Goal: Transaction & Acquisition: Purchase product/service

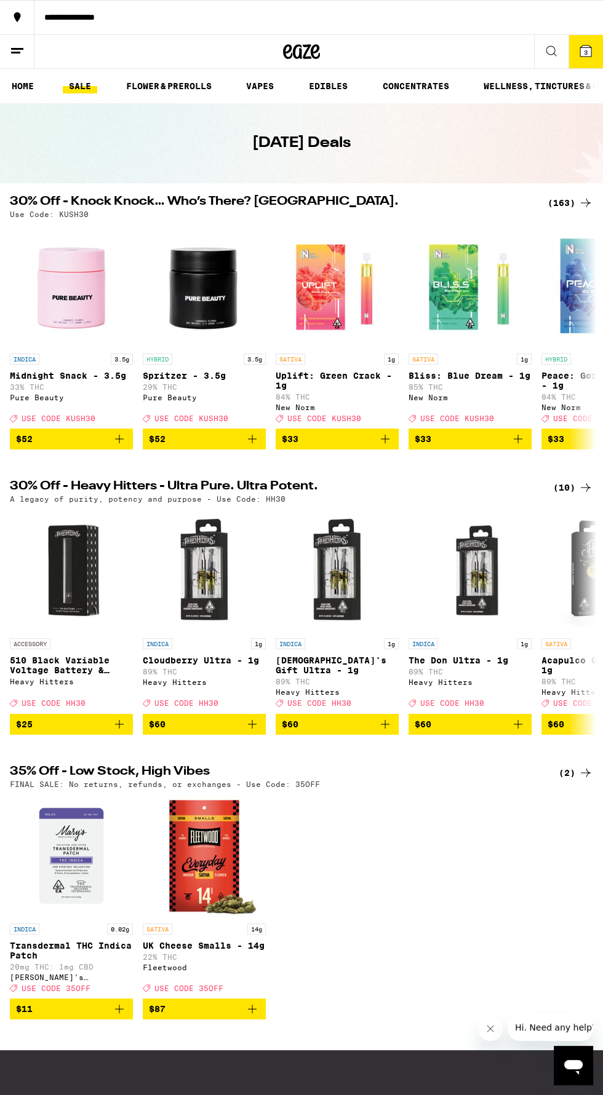
click at [585, 50] on span "3" at bounding box center [586, 52] width 4 height 7
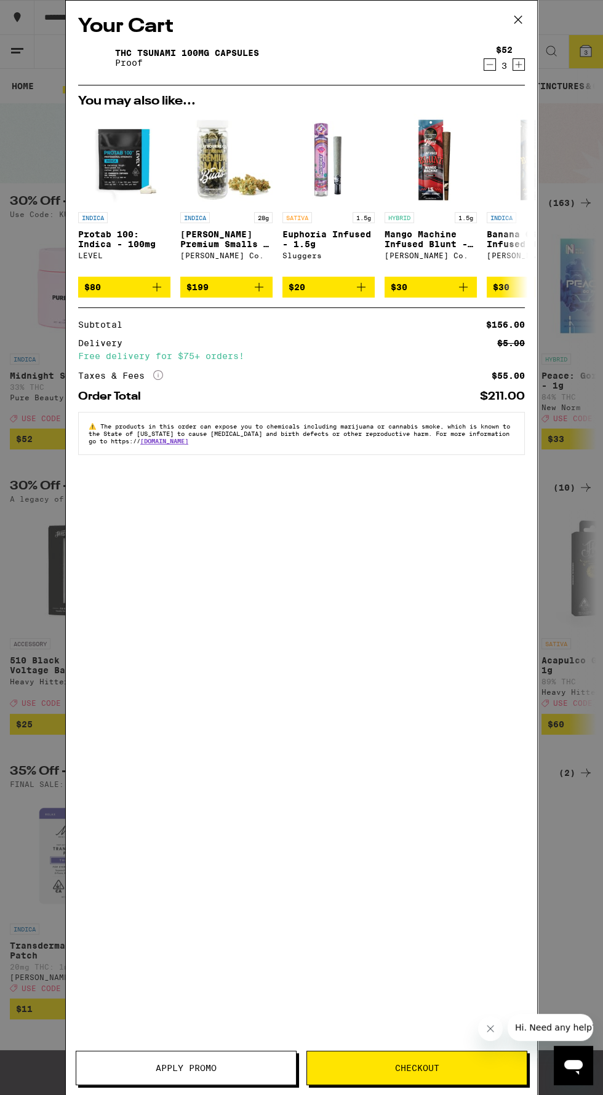
click at [444, 1066] on span "Checkout" at bounding box center [417, 1068] width 220 height 9
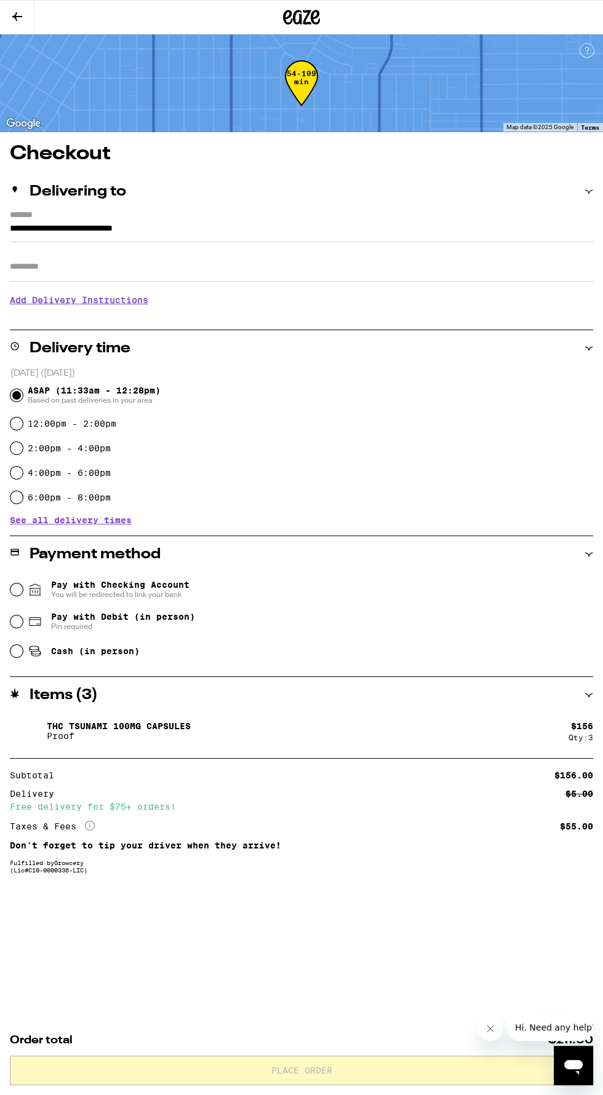
click at [83, 176] on div "Delivering to" at bounding box center [301, 191] width 583 height 37
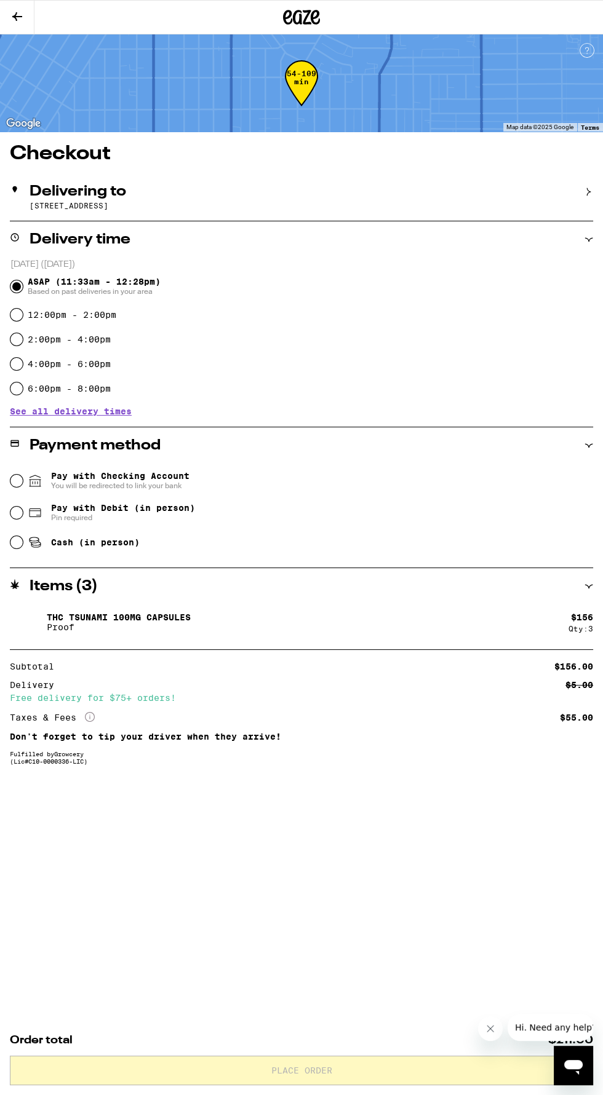
click at [92, 186] on h2 "Delivering to" at bounding box center [78, 191] width 97 height 15
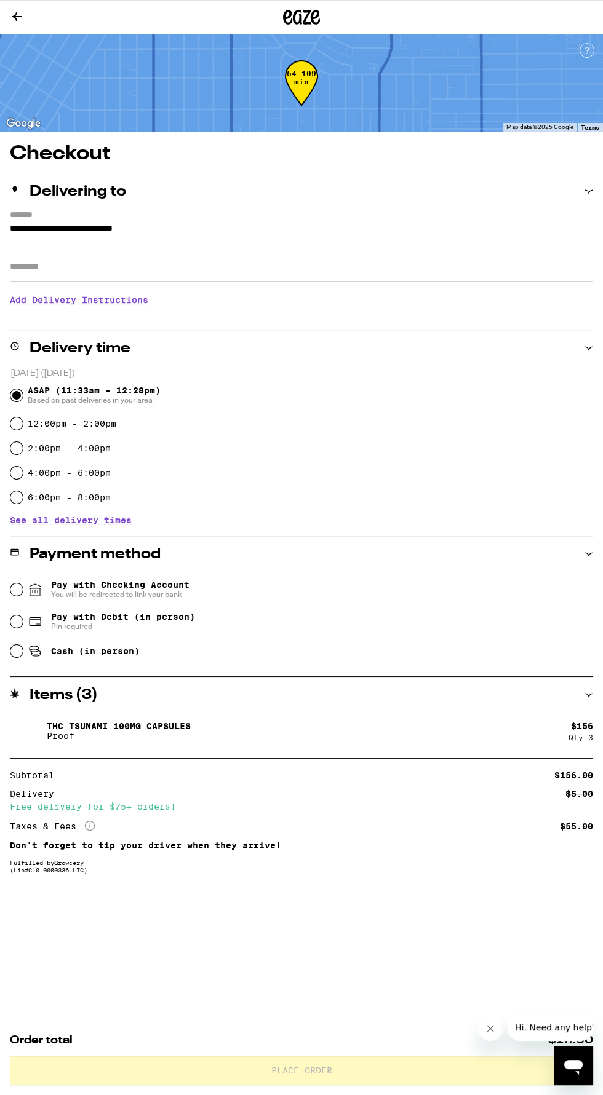
click at [109, 305] on h3 "Add Delivery Instructions" at bounding box center [301, 300] width 583 height 28
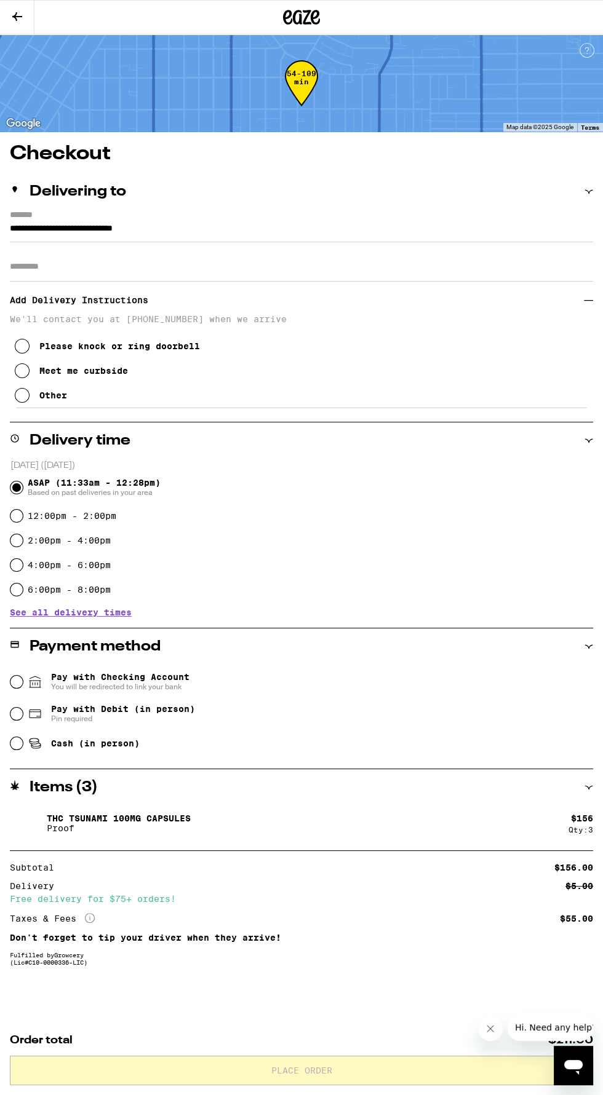
click at [36, 403] on button "Other" at bounding box center [41, 395] width 52 height 25
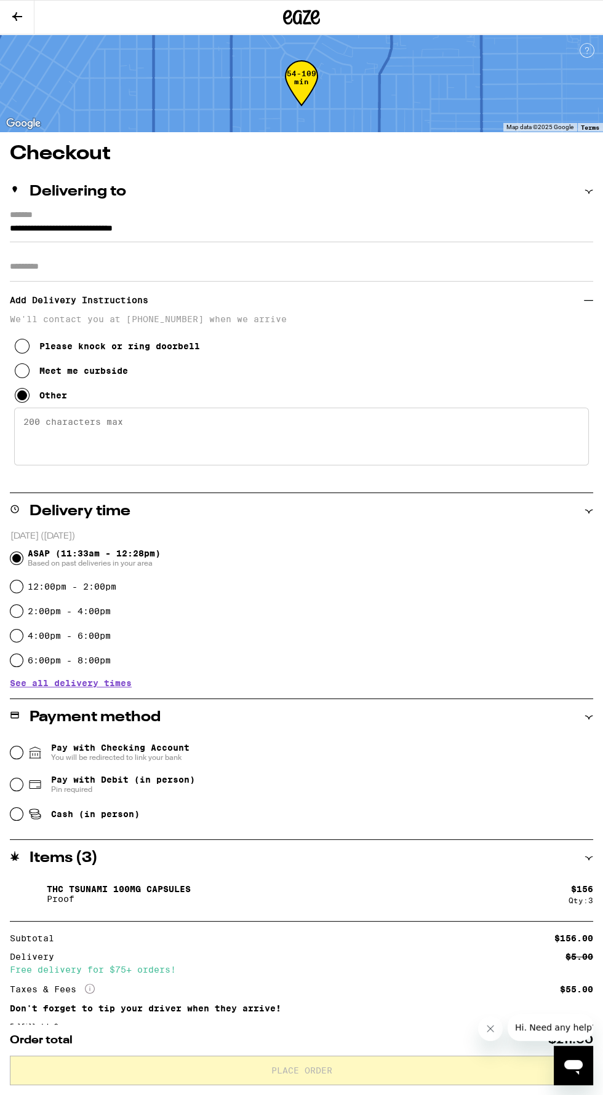
click at [114, 684] on span "See all delivery times" at bounding box center [71, 683] width 122 height 9
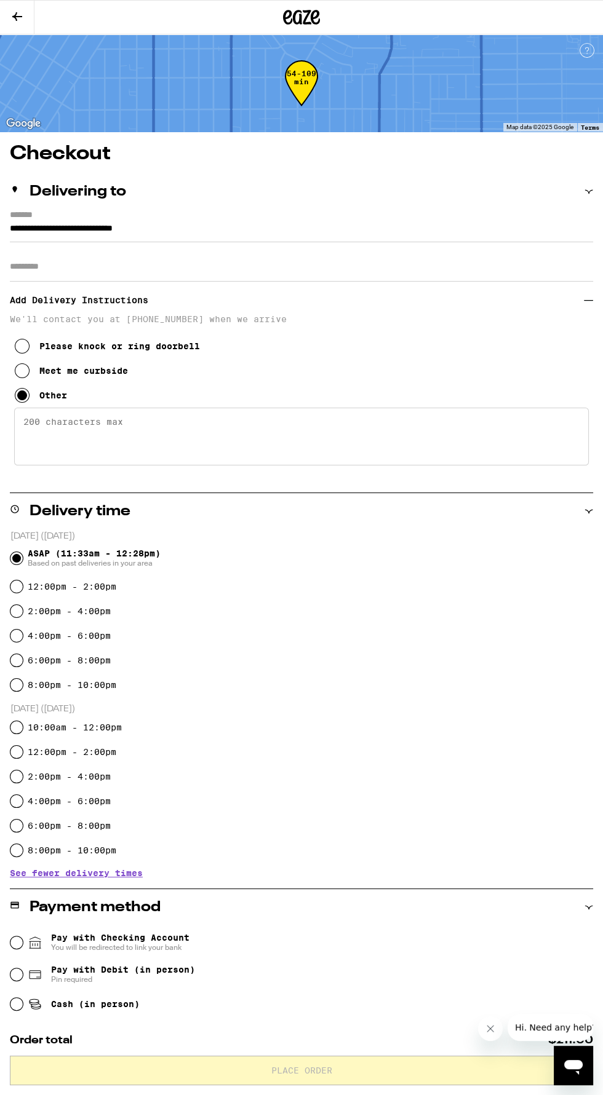
click at [39, 851] on label "8:00pm - 10:00pm" at bounding box center [72, 851] width 89 height 10
click at [23, 851] on input "8:00pm - 10:00pm" at bounding box center [16, 850] width 12 height 12
radio input "true"
click at [35, 1005] on icon at bounding box center [34, 1003] width 9 height 4
click at [23, 1005] on input "Cash (in person)" at bounding box center [16, 1004] width 12 height 12
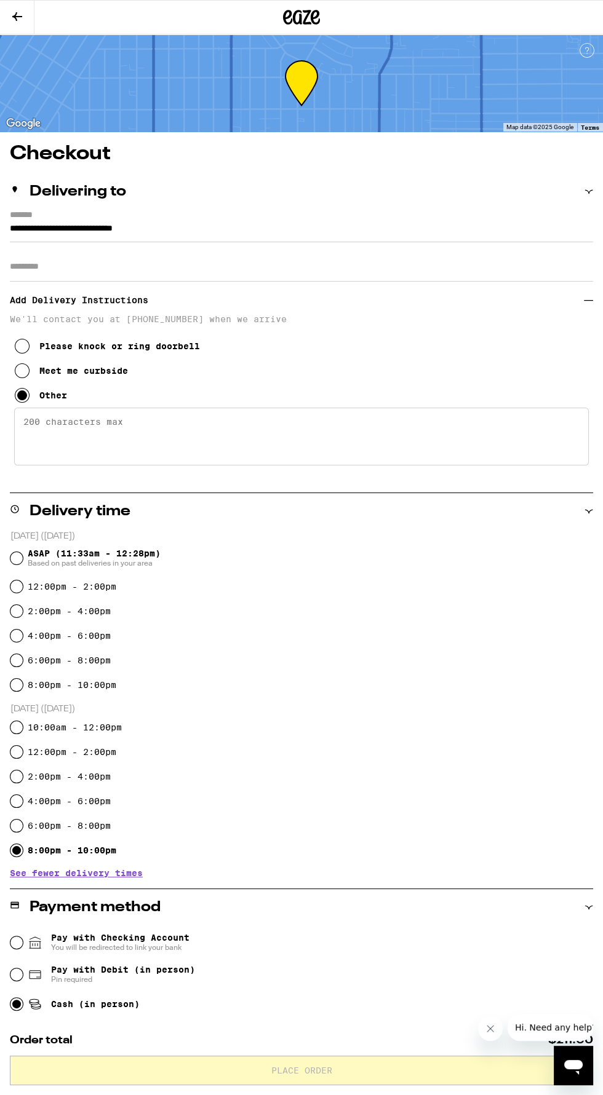
radio input "true"
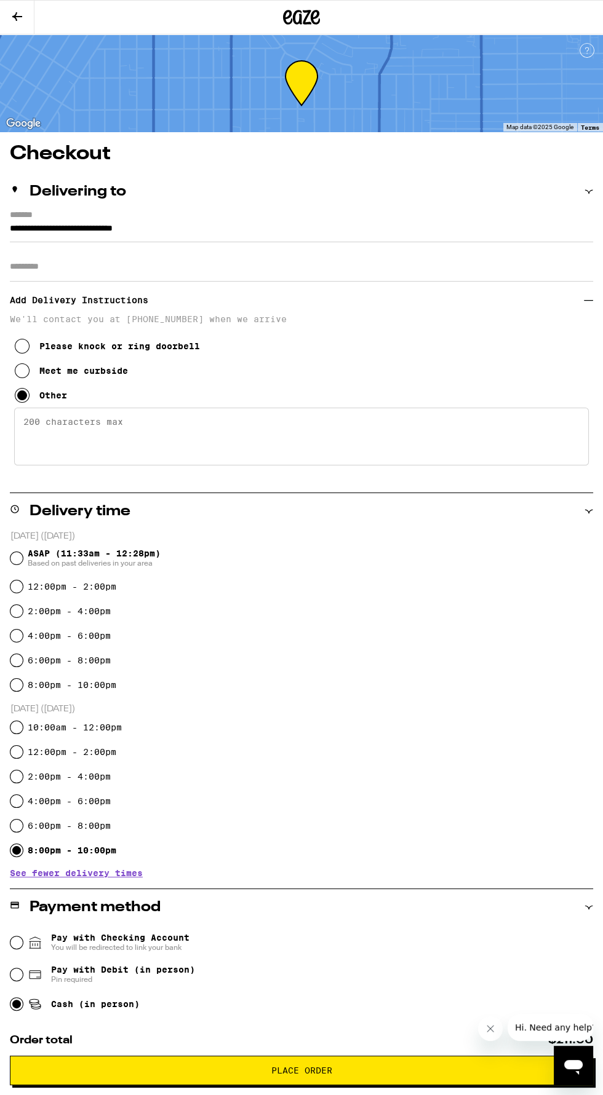
click at [62, 428] on textarea "Enter any other delivery instructions you want driver to know" at bounding box center [301, 437] width 574 height 58
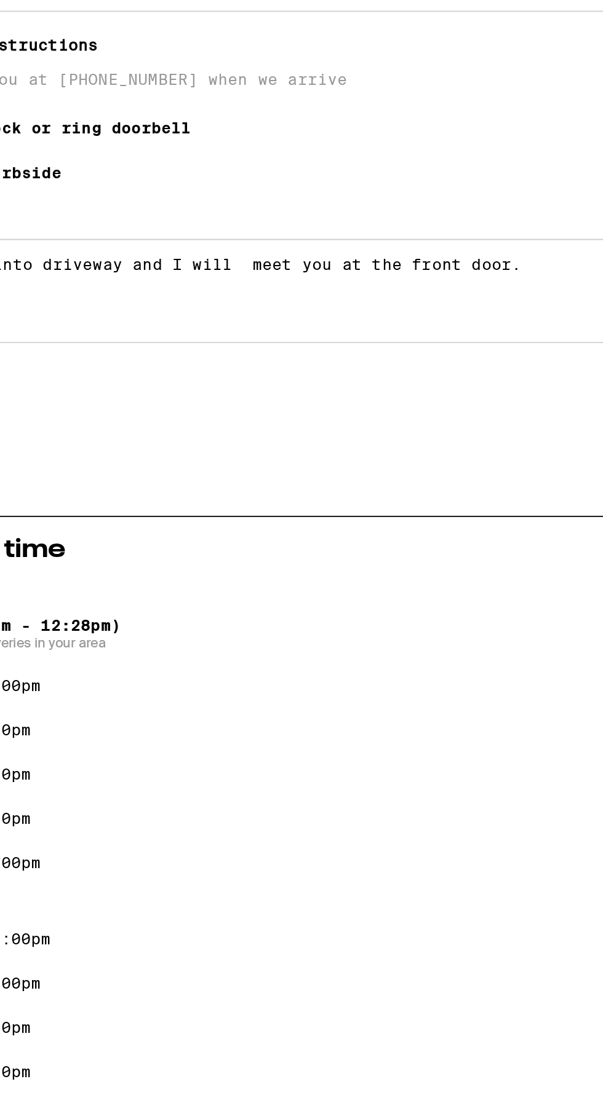
type textarea "Please pull into driveway and I will meet you at the front door."
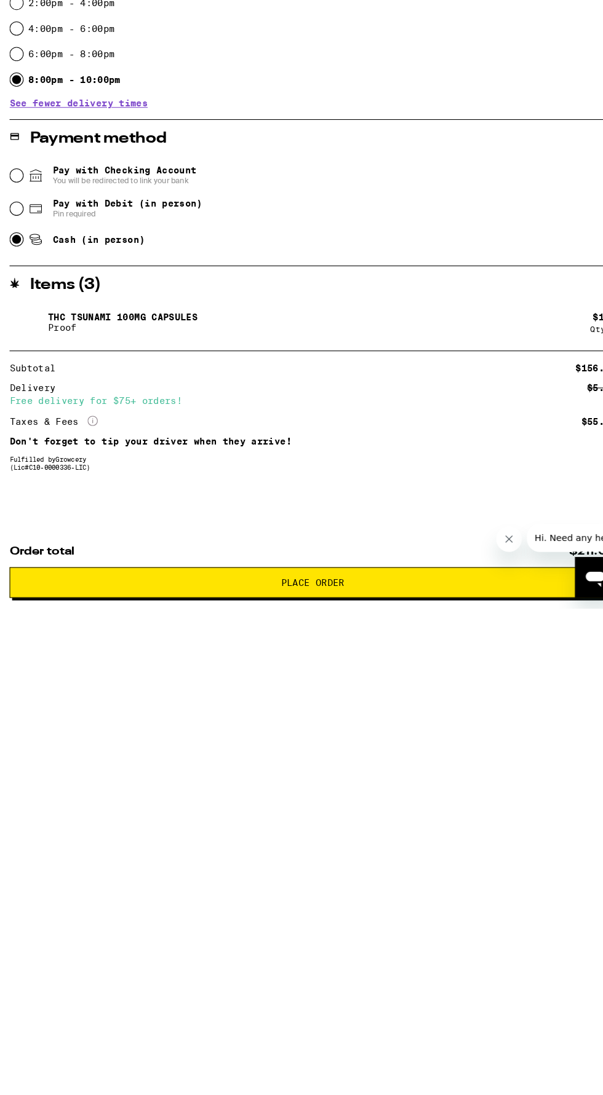
scroll to position [335, 0]
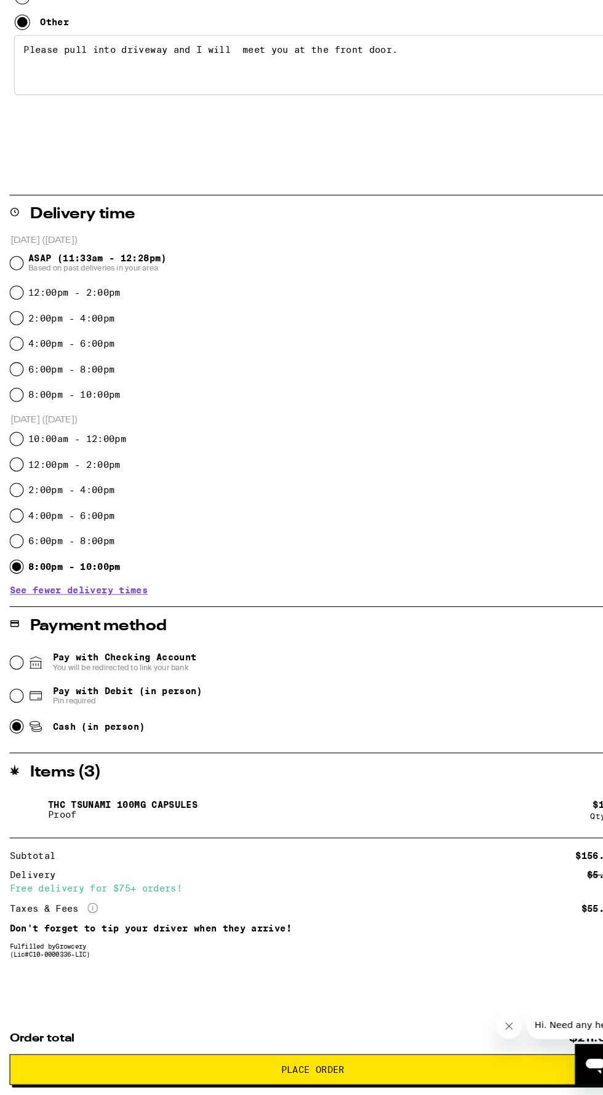
scroll to position [335, 0]
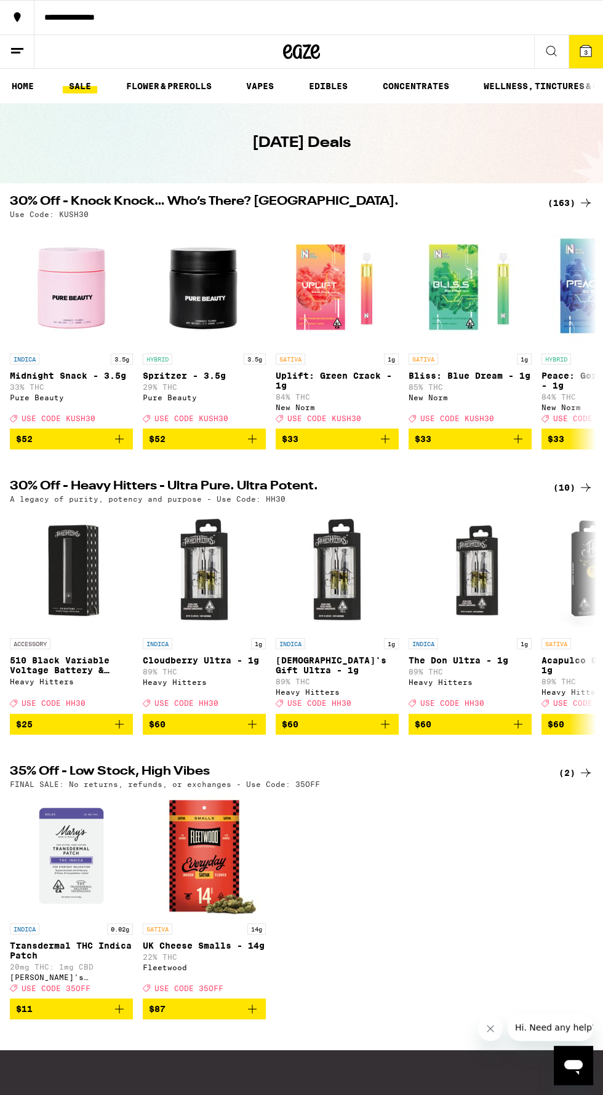
click at [568, 52] on button "3" at bounding box center [585, 51] width 34 height 33
click at [585, 50] on span "3" at bounding box center [586, 52] width 4 height 7
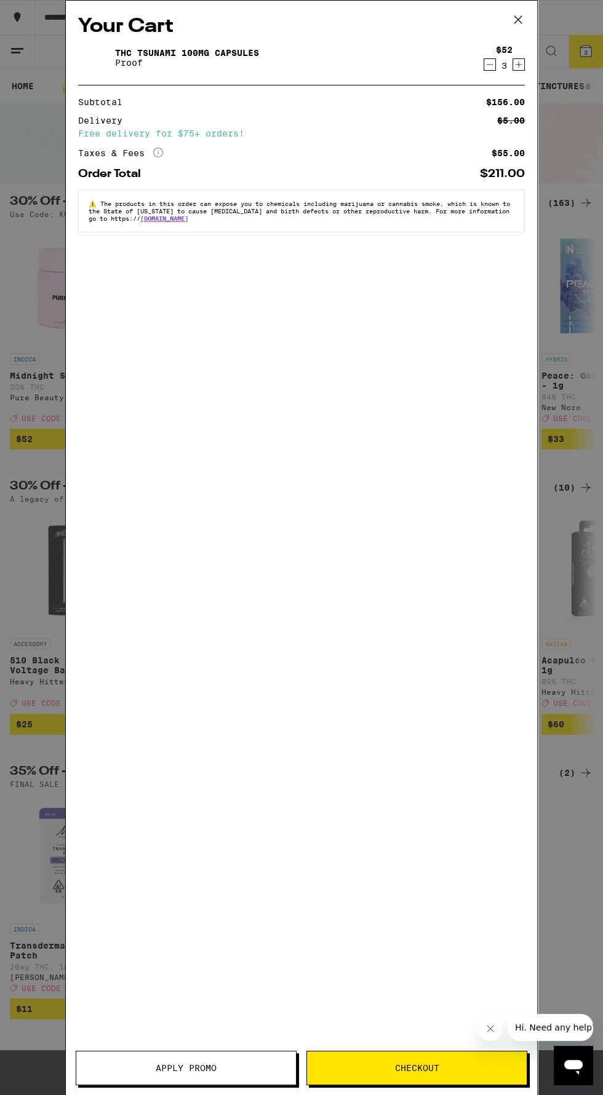
click at [180, 1069] on span "Apply Promo" at bounding box center [186, 1068] width 61 height 9
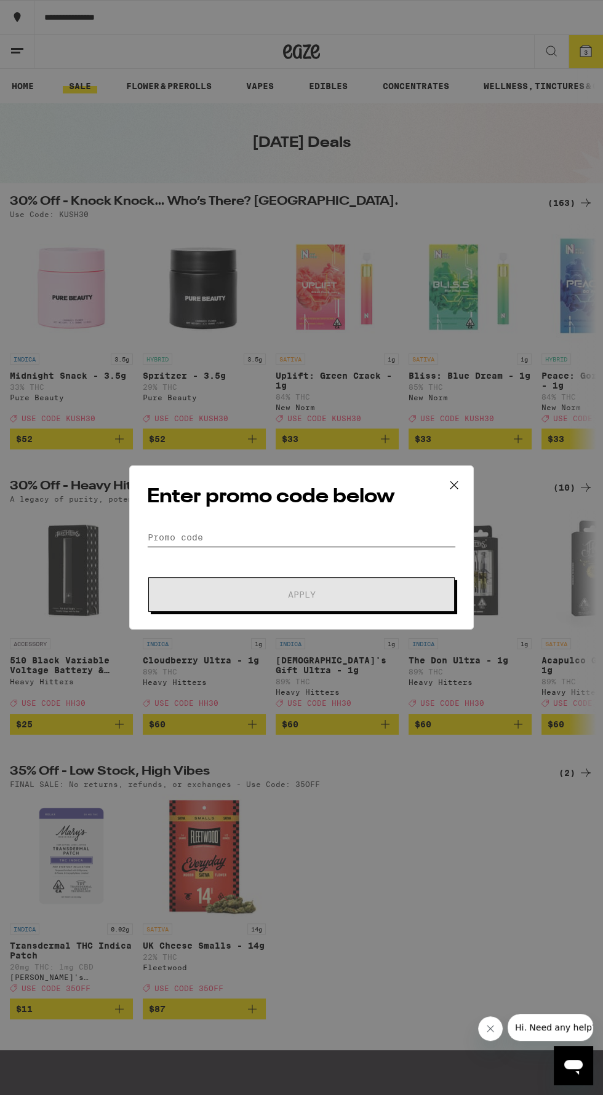
click at [167, 531] on input "Promo Code" at bounding box center [301, 537] width 309 height 18
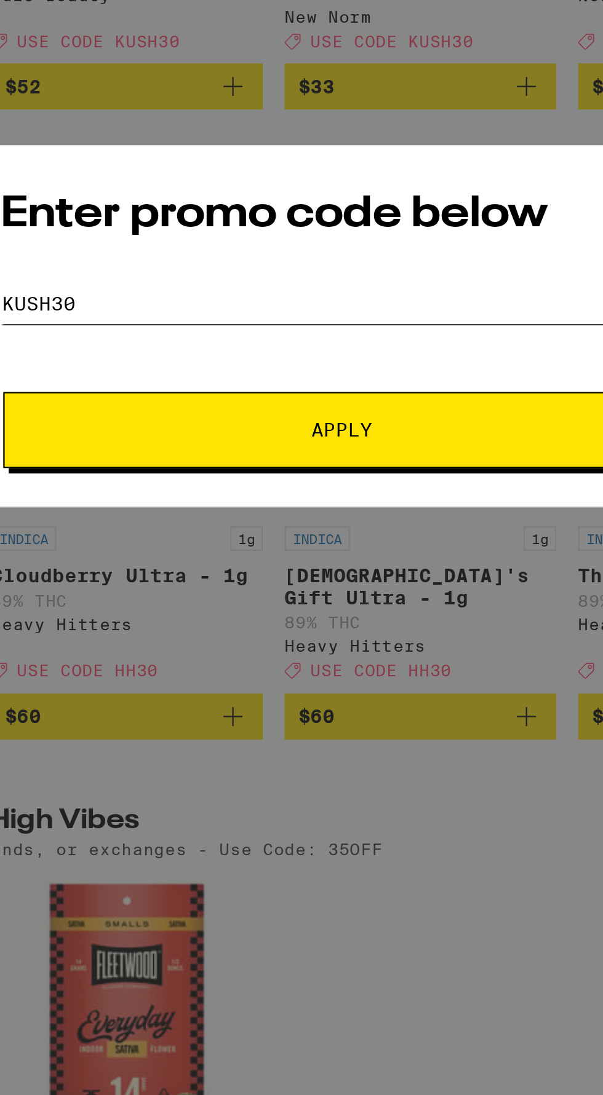
type input "KUSH30"
click at [318, 589] on button "Apply" at bounding box center [301, 594] width 306 height 34
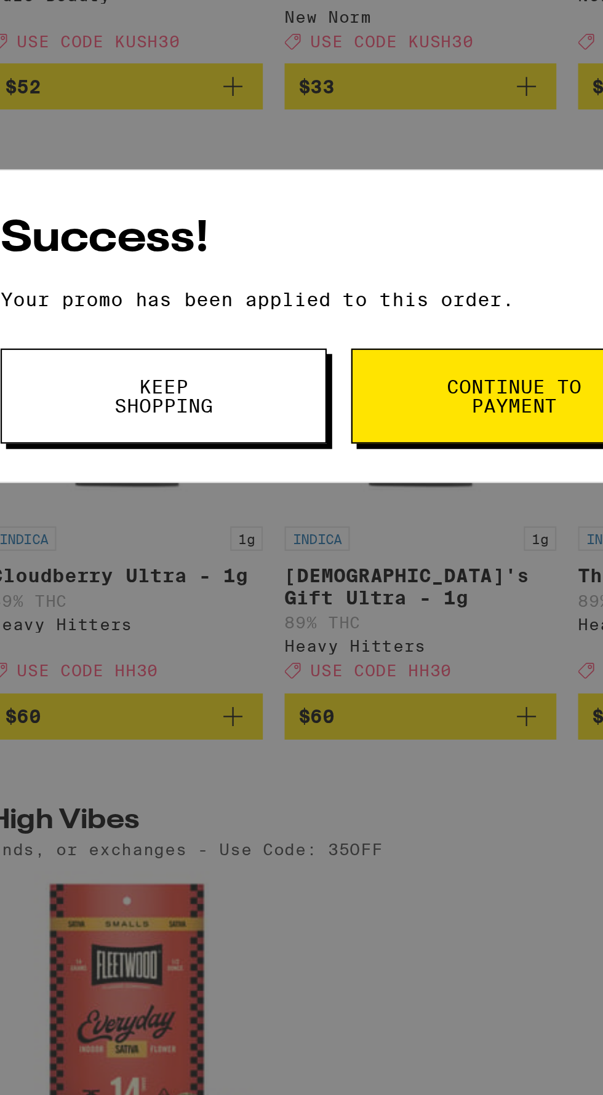
click at [370, 579] on span "Continue to payment" at bounding box center [379, 579] width 63 height 17
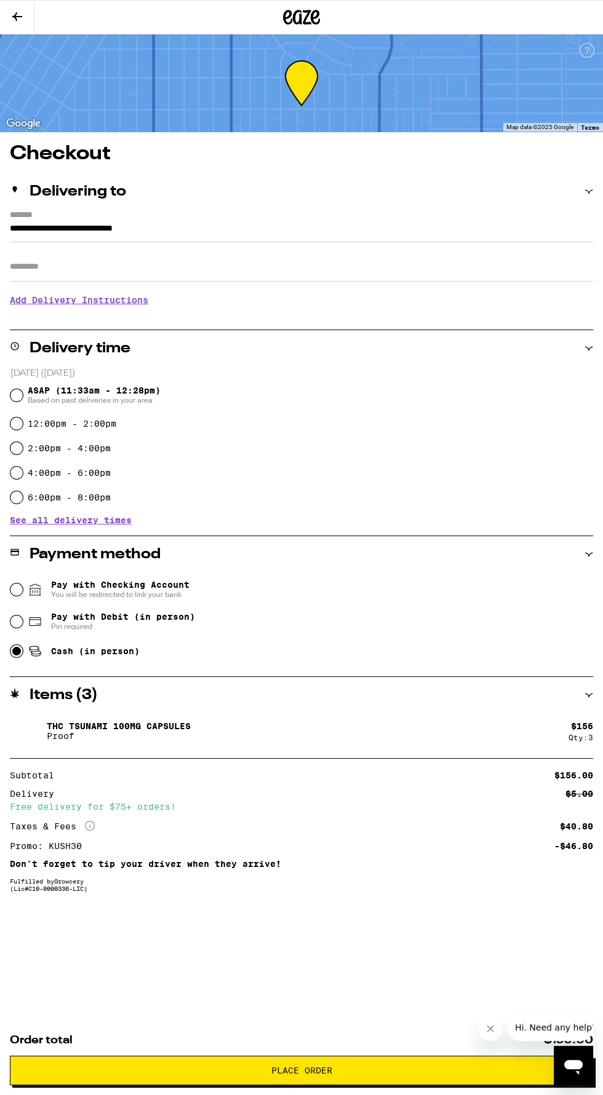
click at [130, 301] on h3 "Add Delivery Instructions" at bounding box center [301, 300] width 583 height 28
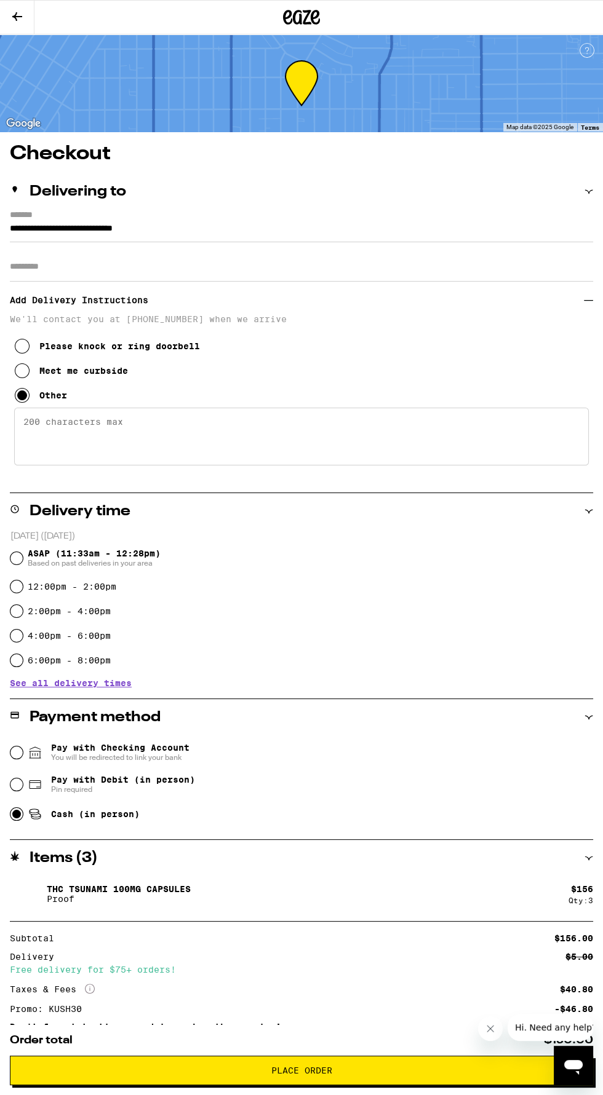
click at [103, 684] on span "See all delivery times" at bounding box center [71, 683] width 122 height 9
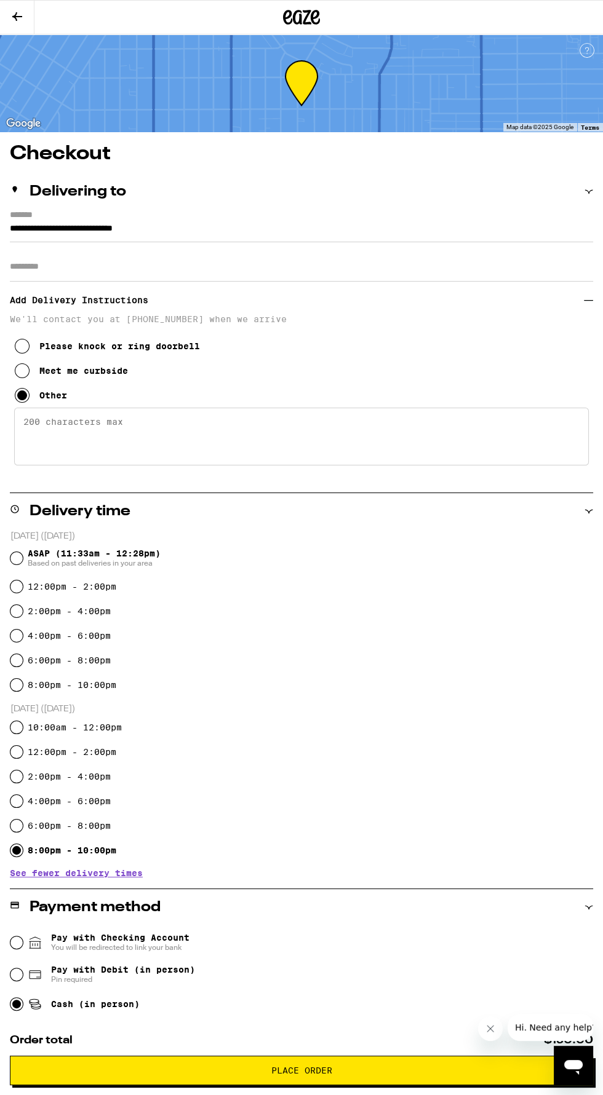
click at [323, 1069] on span "Place Order" at bounding box center [301, 1070] width 61 height 9
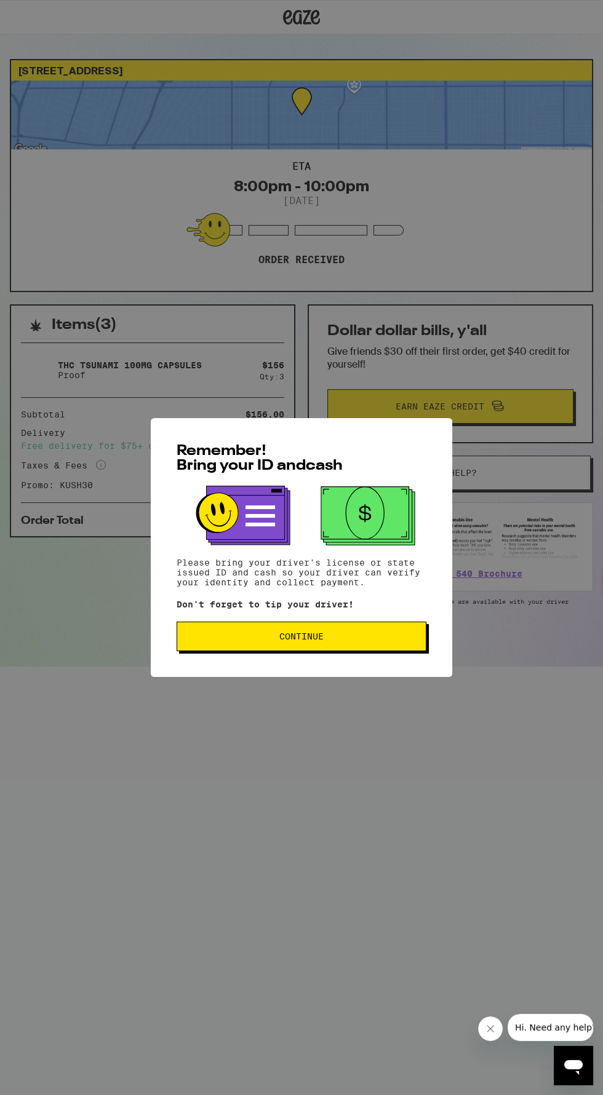
click at [351, 641] on span "Continue" at bounding box center [301, 636] width 229 height 9
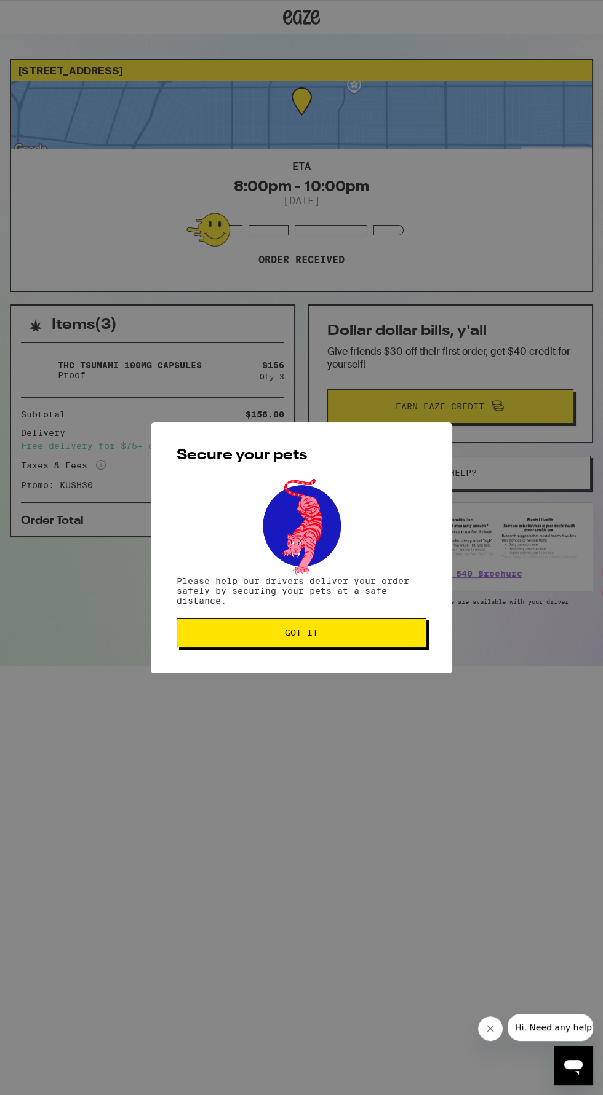
click at [336, 637] on span "Got it" at bounding box center [301, 633] width 229 height 9
